Goal: Task Accomplishment & Management: Manage account settings

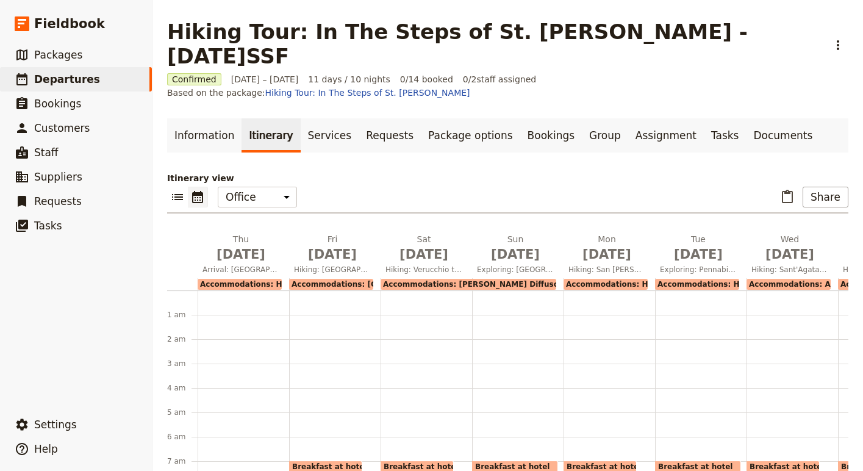
scroll to position [229, 0]
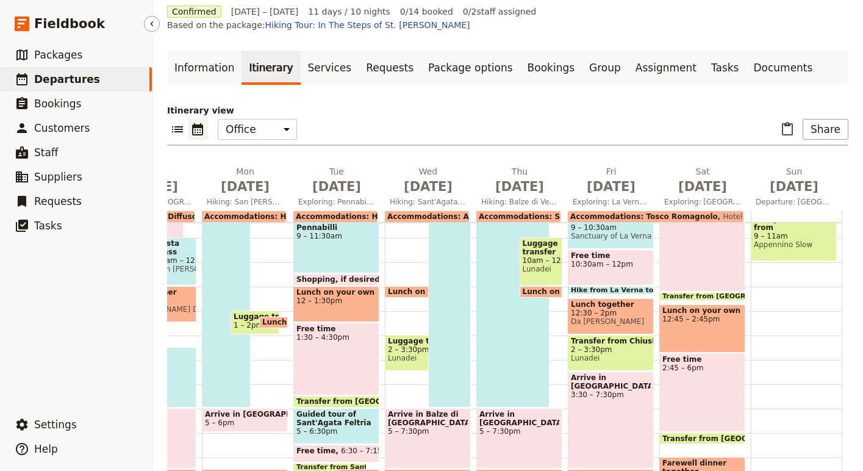
click at [51, 84] on span "Departures" at bounding box center [67, 79] width 66 height 12
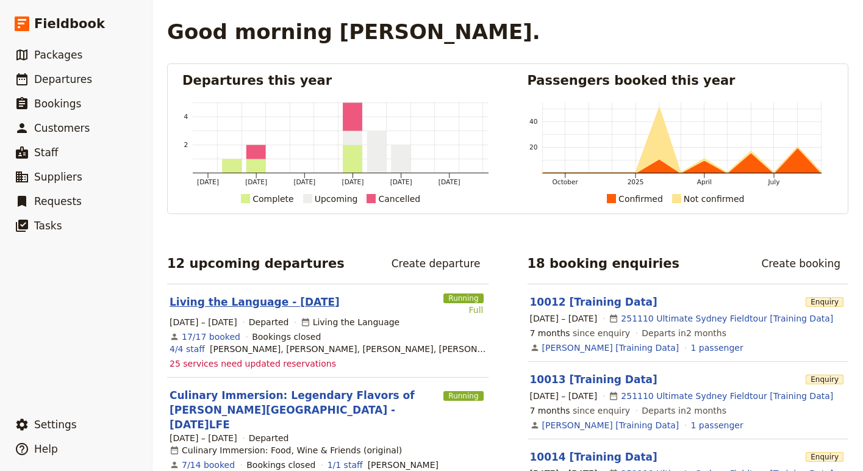
click at [257, 297] on link "Living the Language - [DATE]" at bounding box center [255, 302] width 170 height 15
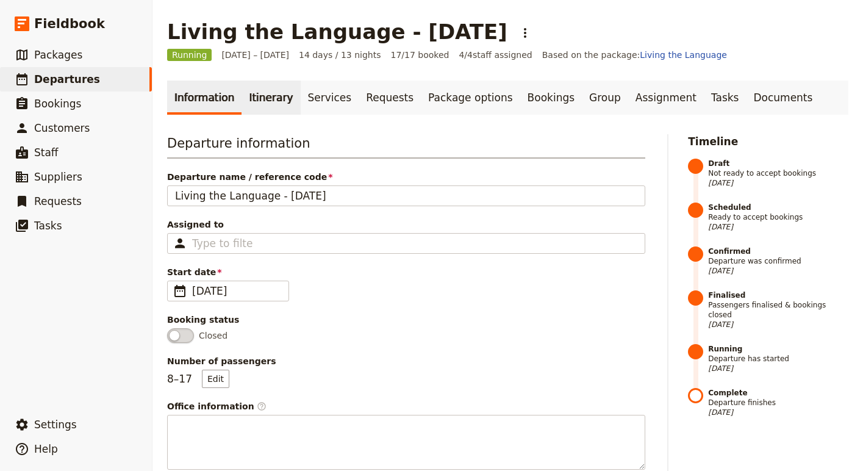
click at [258, 101] on link "Itinerary" at bounding box center [271, 98] width 59 height 34
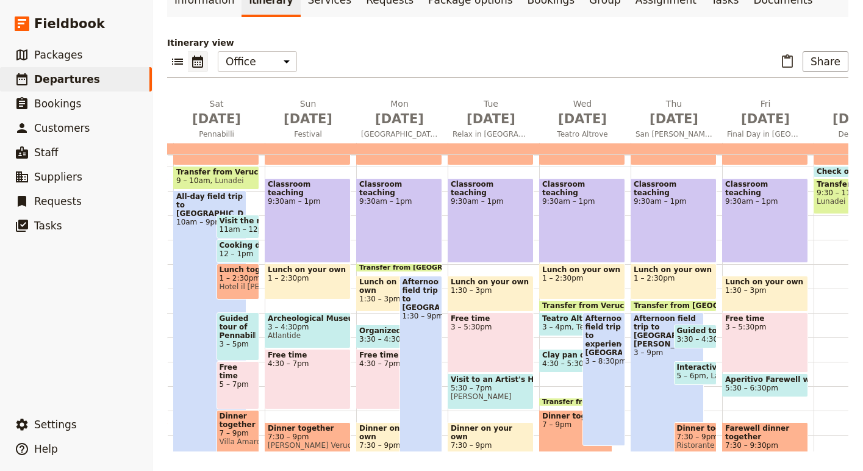
scroll to position [207, 0]
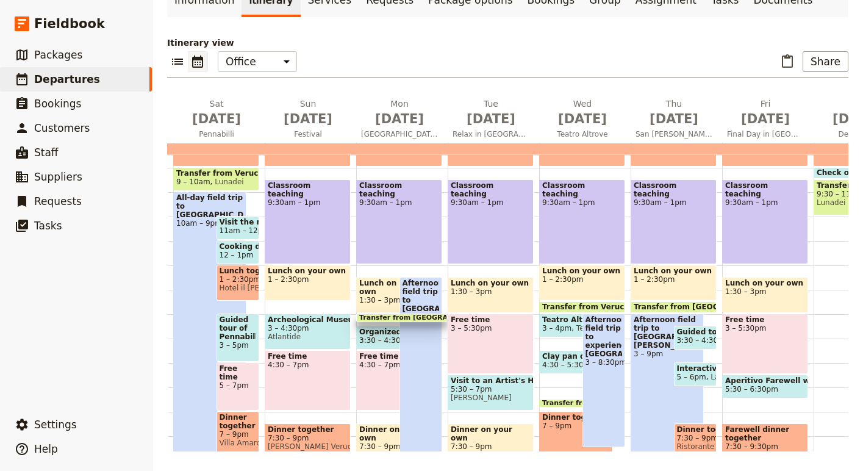
click at [419, 297] on span "Afternoon field trip to Villa Verucchio" at bounding box center [421, 296] width 37 height 34
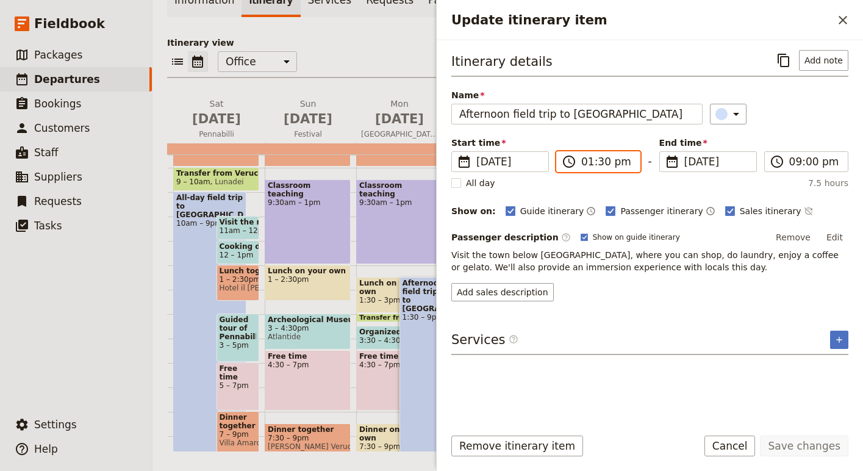
click at [592, 164] on input "01:30 pm" at bounding box center [606, 161] width 51 height 15
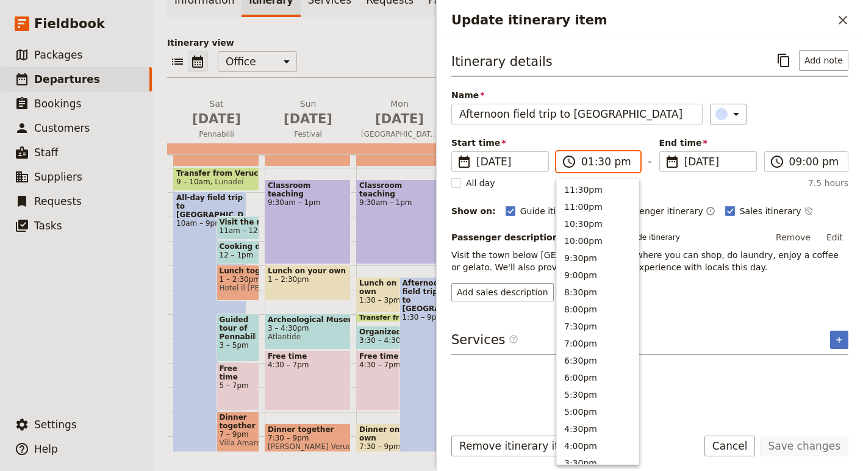
scroll to position [344, 0]
click at [589, 164] on input "01:30 pm" at bounding box center [606, 161] width 51 height 15
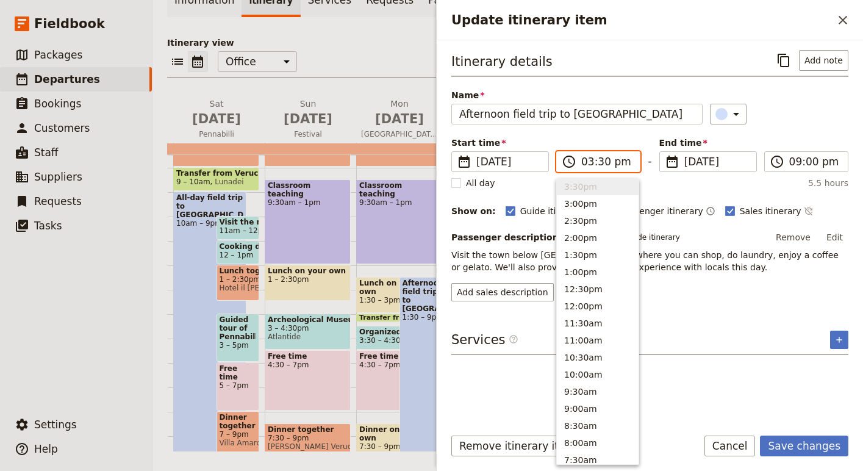
type input "03:00 pm"
click at [812, 101] on div "Name Afternoon field trip to Villa Verucchio ​" at bounding box center [649, 106] width 397 height 35
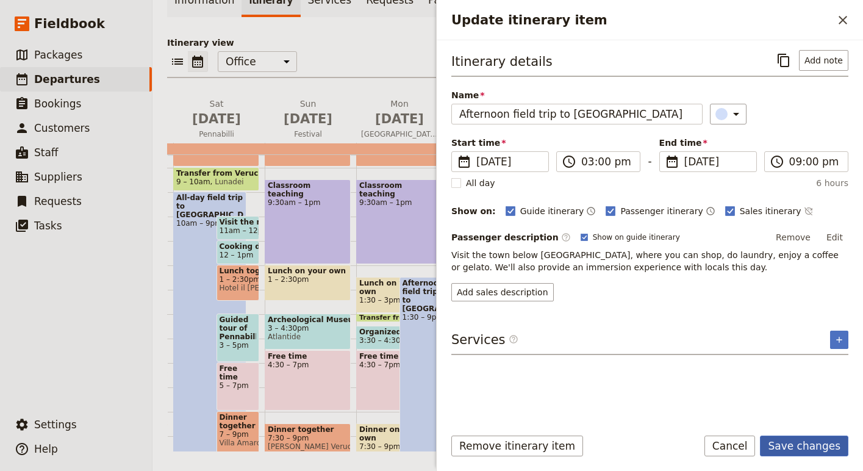
click at [796, 439] on button "Save changes" at bounding box center [804, 446] width 88 height 21
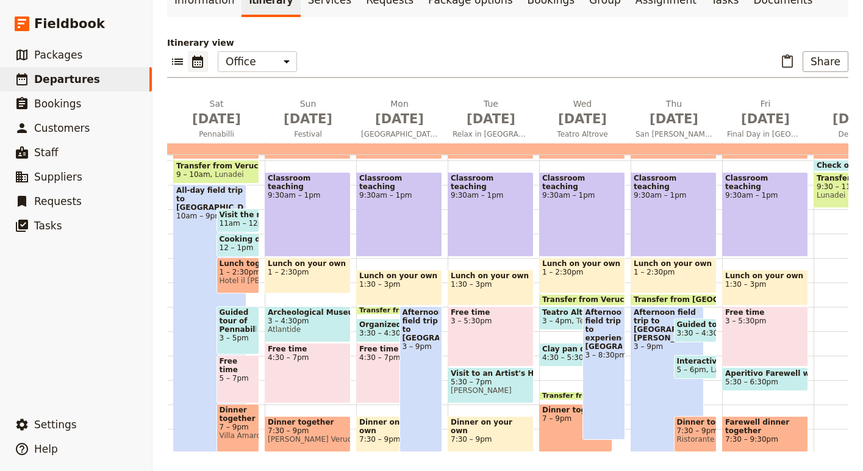
scroll to position [0, 0]
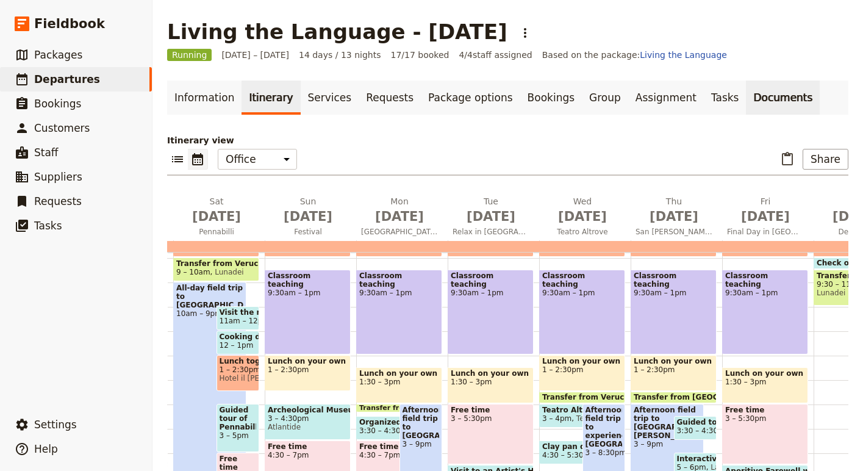
click at [746, 105] on link "Documents" at bounding box center [783, 98] width 74 height 34
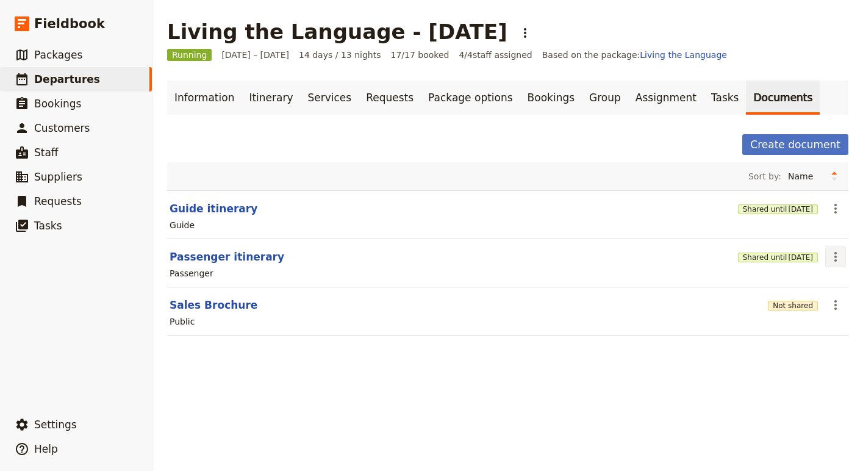
click at [836, 261] on icon "Actions" at bounding box center [836, 257] width 2 height 10
click at [797, 284] on span "Share" at bounding box center [801, 284] width 74 height 12
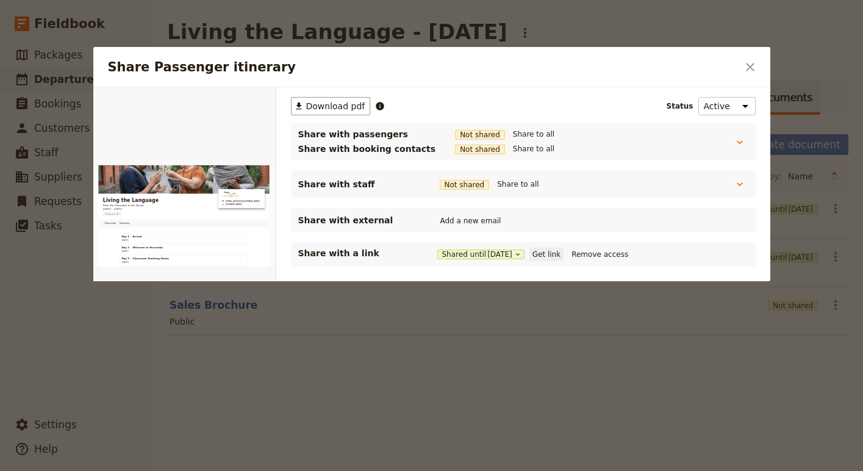
click at [555, 256] on button "Get link" at bounding box center [547, 254] width 34 height 13
click at [748, 68] on icon "Close dialog" at bounding box center [750, 67] width 9 height 9
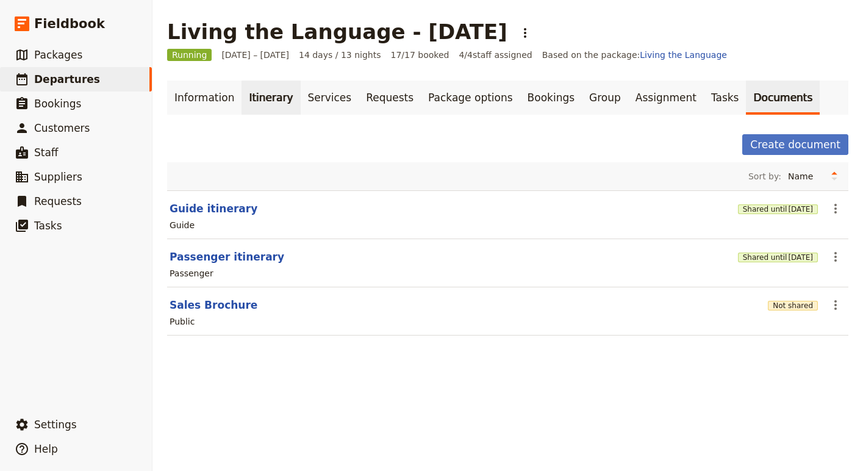
click at [264, 99] on link "Itinerary" at bounding box center [271, 98] width 59 height 34
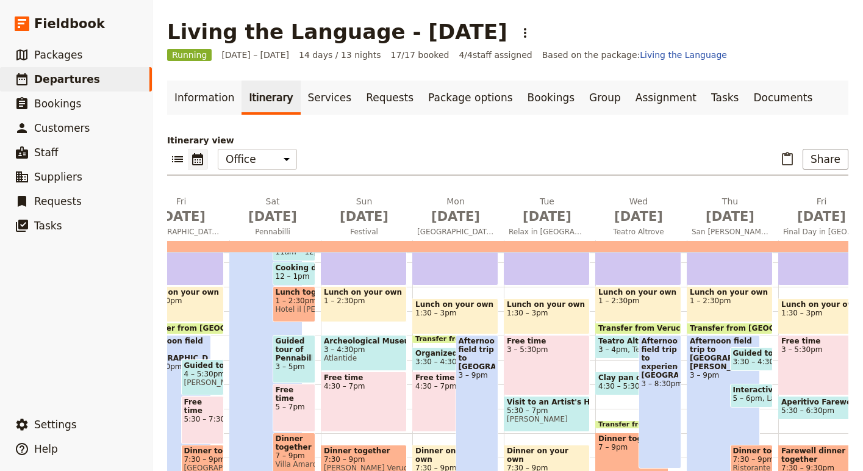
scroll to position [289, 0]
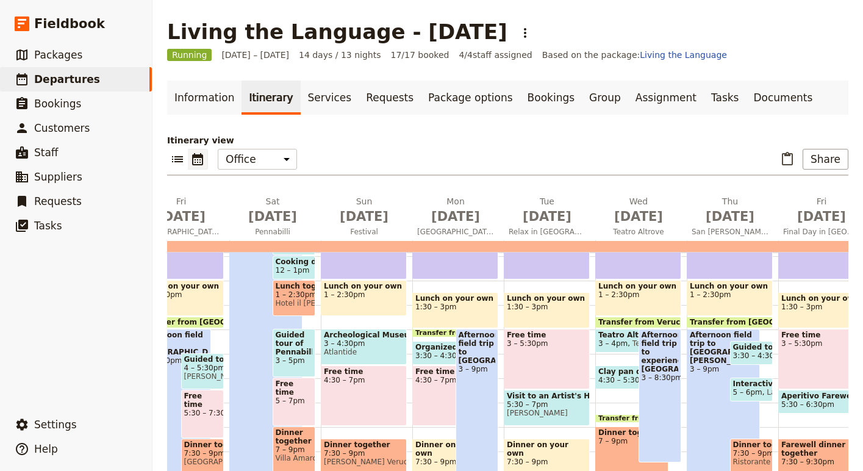
click at [443, 395] on div "Free time 4:30 – 7pm" at bounding box center [448, 395] width 73 height 60
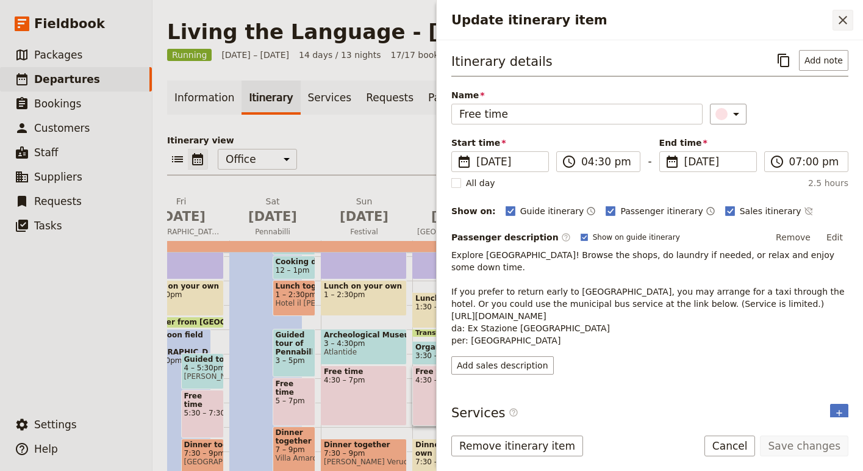
click at [844, 29] on button "​" at bounding box center [843, 20] width 21 height 21
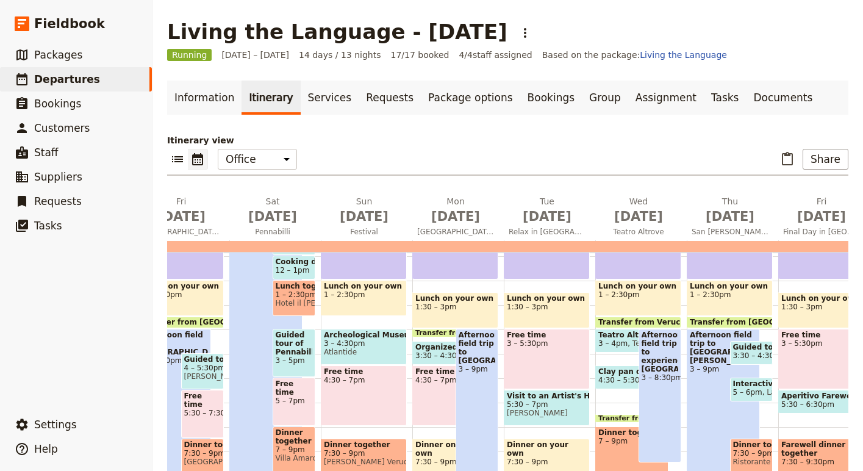
click at [434, 394] on div "Free time 4:30 – 7pm" at bounding box center [448, 395] width 73 height 60
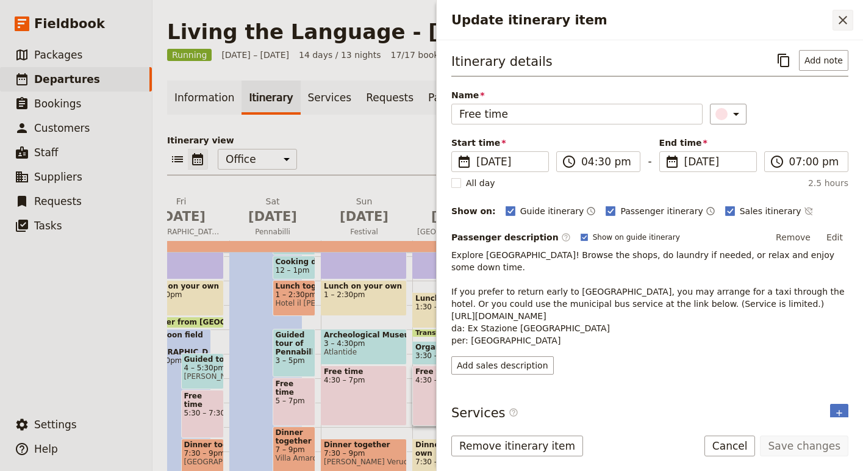
click at [844, 20] on icon "Close drawer" at bounding box center [843, 20] width 9 height 9
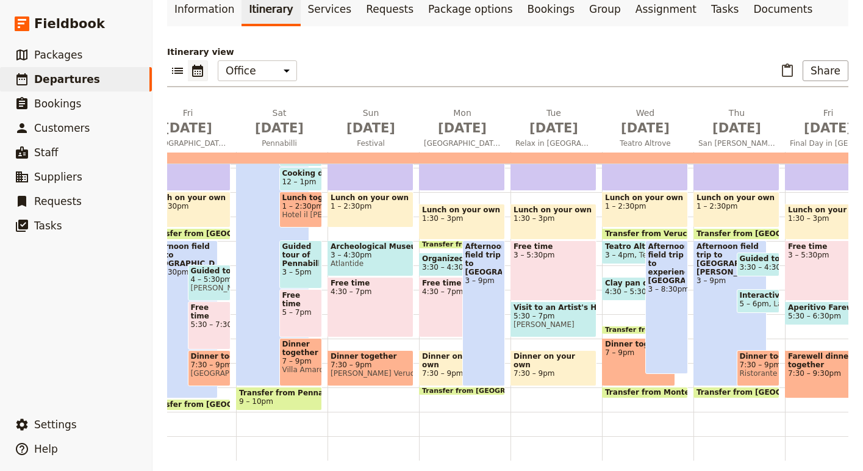
click at [356, 379] on div "Dinner together 7:30 – 9pm La Rocca Verucchio" at bounding box center [371, 368] width 86 height 36
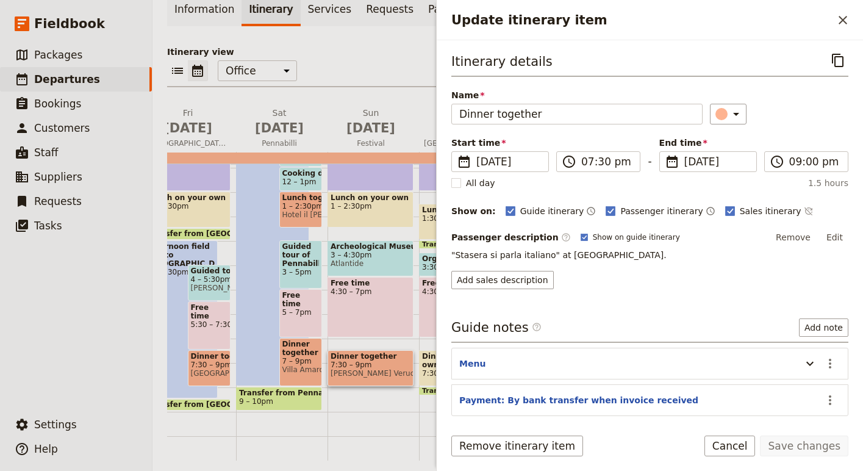
scroll to position [95, 0]
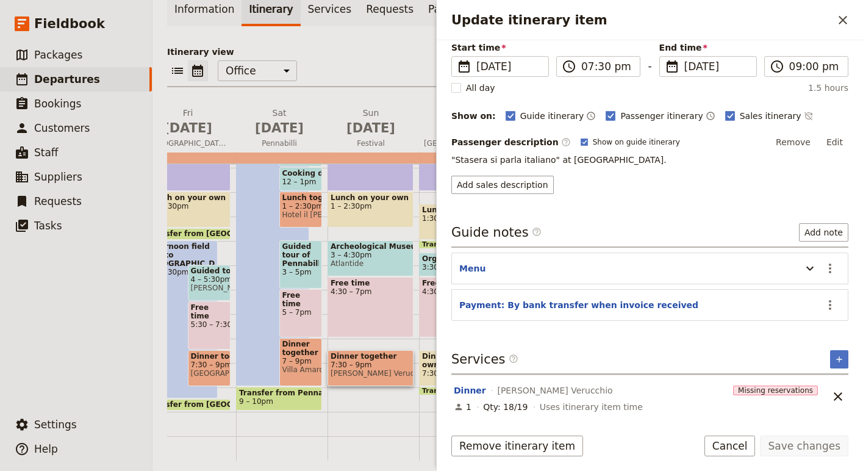
click at [529, 407] on div "1 Qty: 18/19 Uses itinerary item time" at bounding box center [637, 407] width 369 height 15
click at [483, 390] on div "Dinner La Rocca Verucchio" at bounding box center [591, 390] width 277 height 15
click at [479, 390] on button "Dinner" at bounding box center [470, 390] width 32 height 12
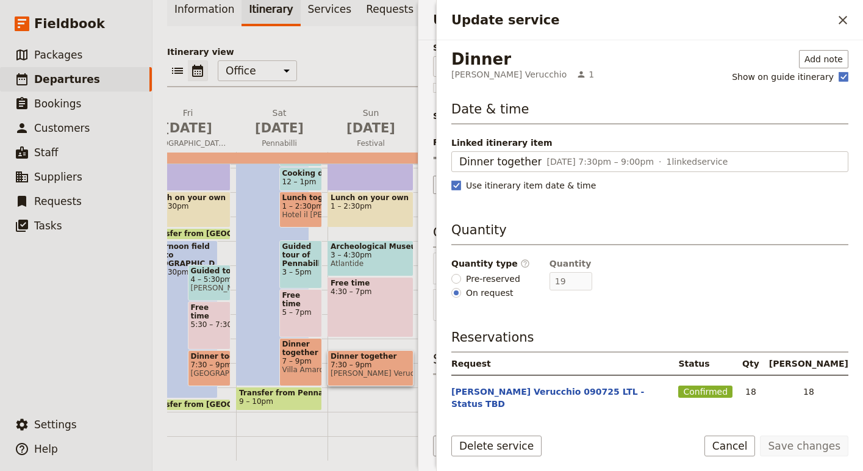
scroll to position [100, 0]
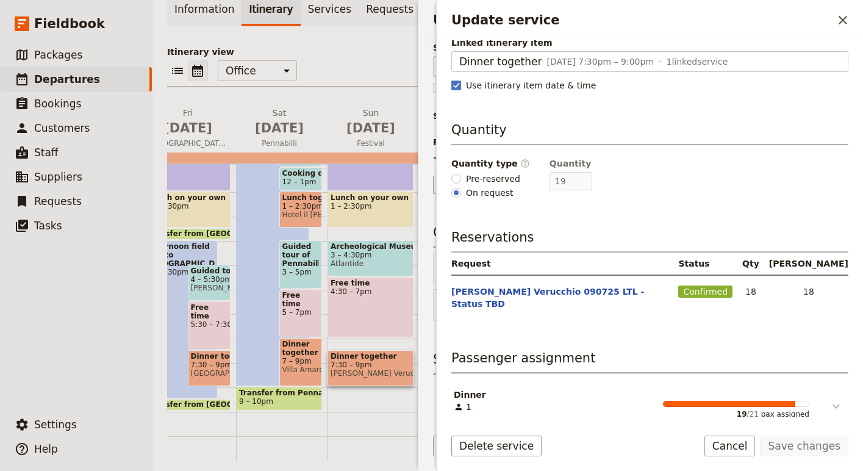
click at [840, 399] on icon "Update service" at bounding box center [836, 406] width 15 height 15
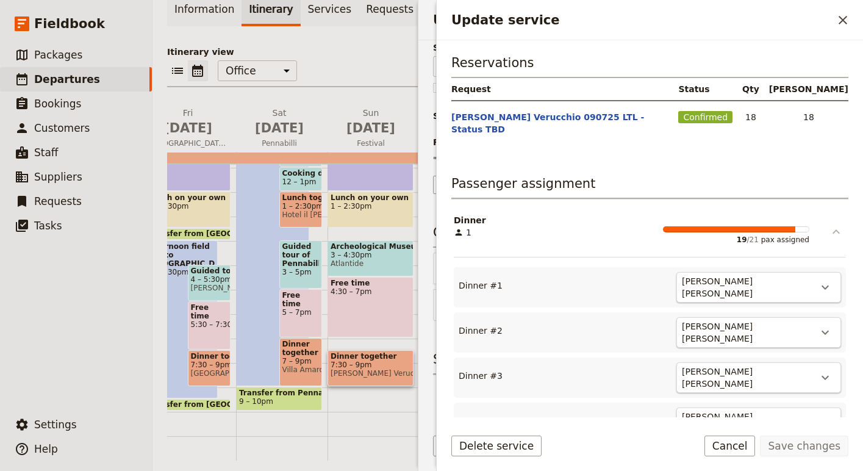
scroll to position [0, 0]
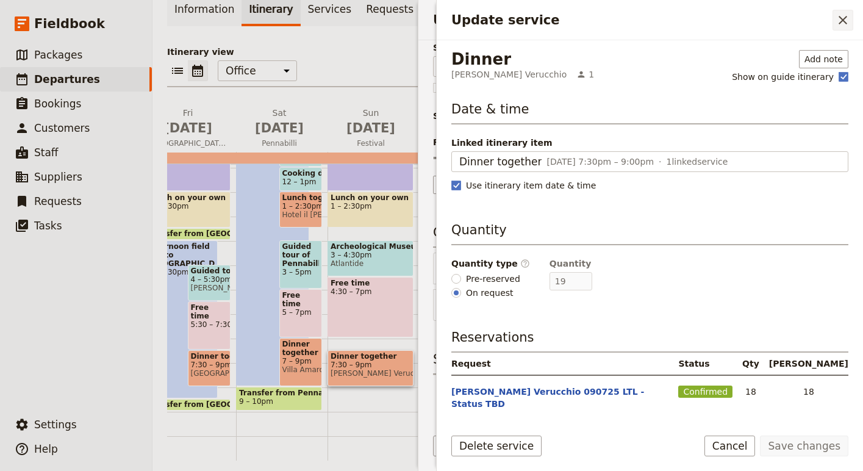
click at [843, 24] on icon "Close drawer" at bounding box center [843, 20] width 15 height 15
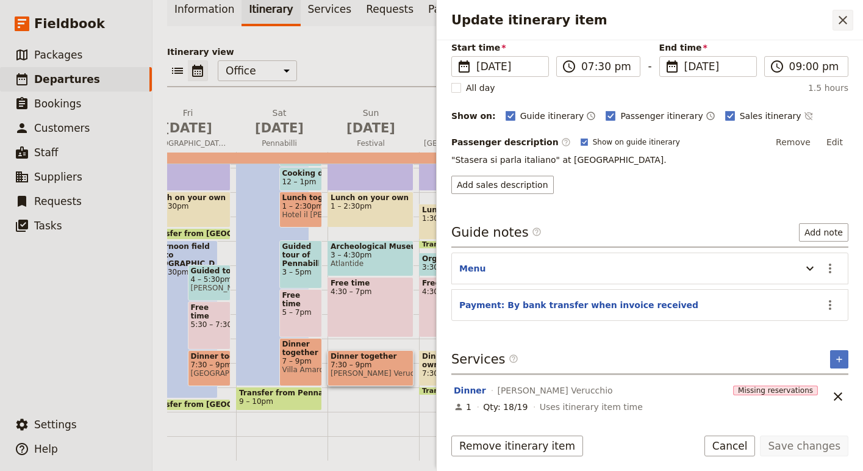
click at [838, 16] on icon "Close drawer" at bounding box center [843, 20] width 15 height 15
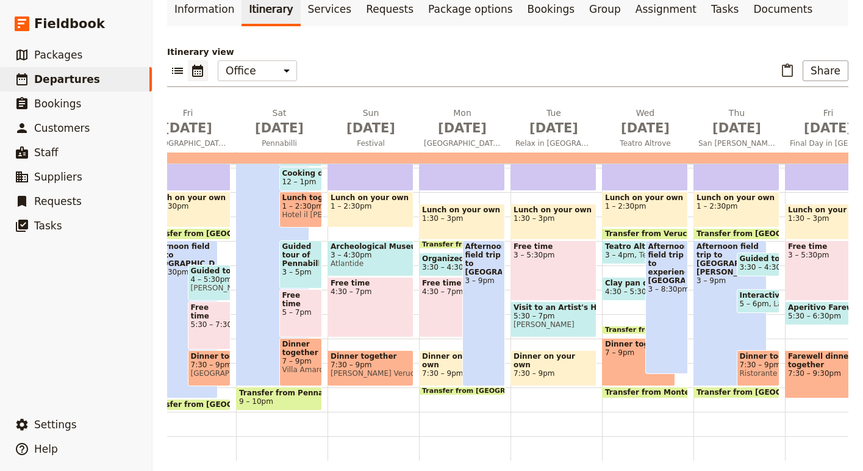
scroll to position [98, 0]
